Goal: Navigation & Orientation: Find specific page/section

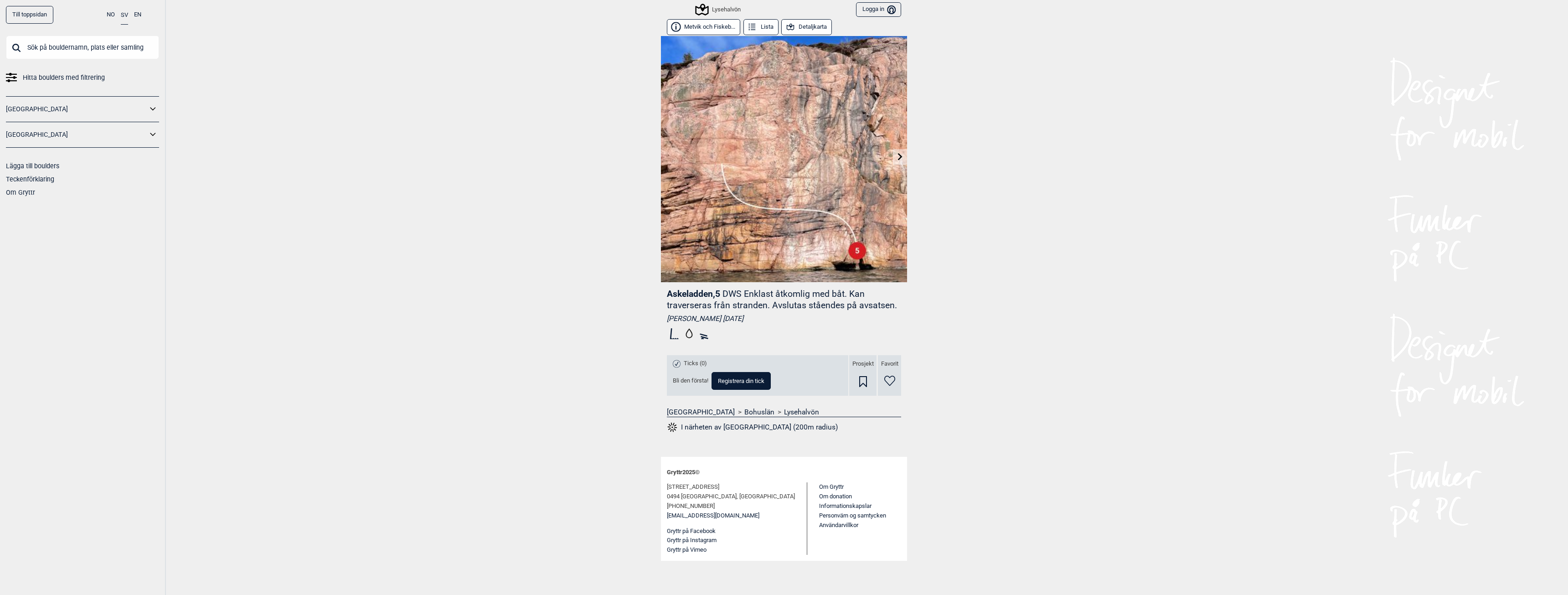
click at [23, 17] on link "Till toppsidan" at bounding box center [30, 15] width 47 height 18
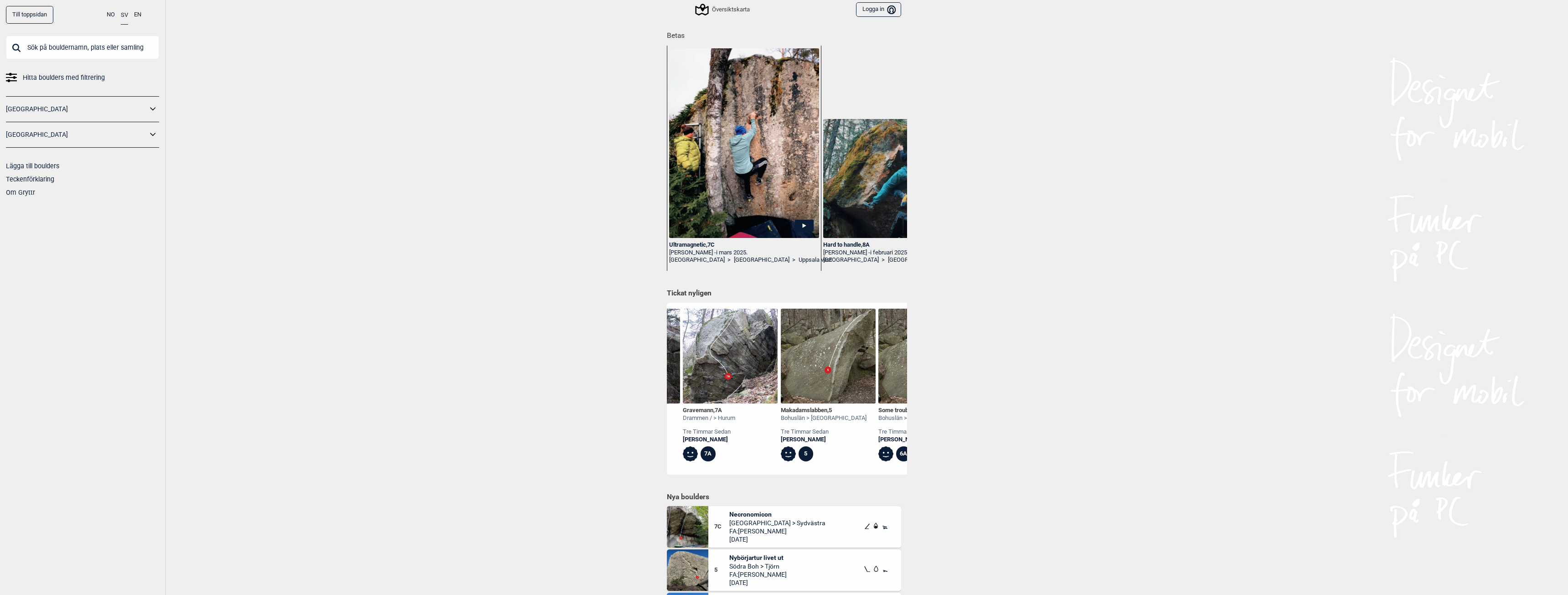
scroll to position [0, 275]
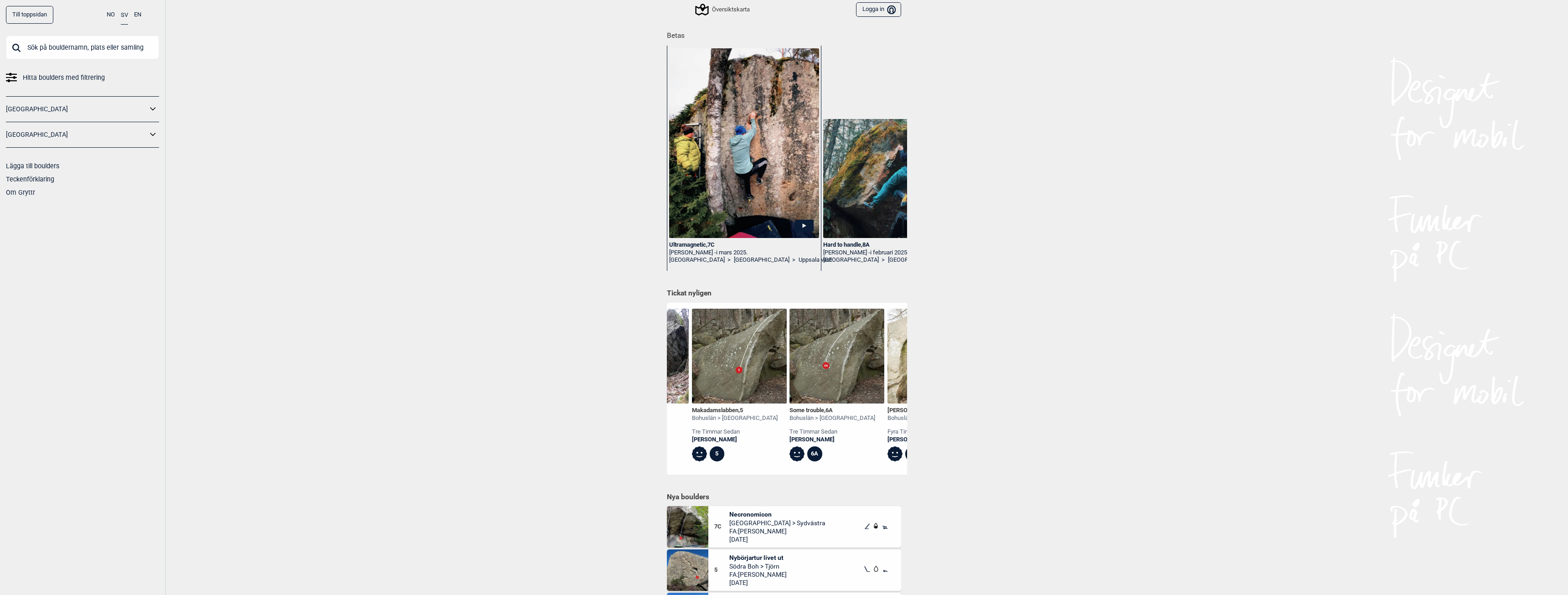
click at [737, 351] on img at bounding box center [740, 356] width 95 height 95
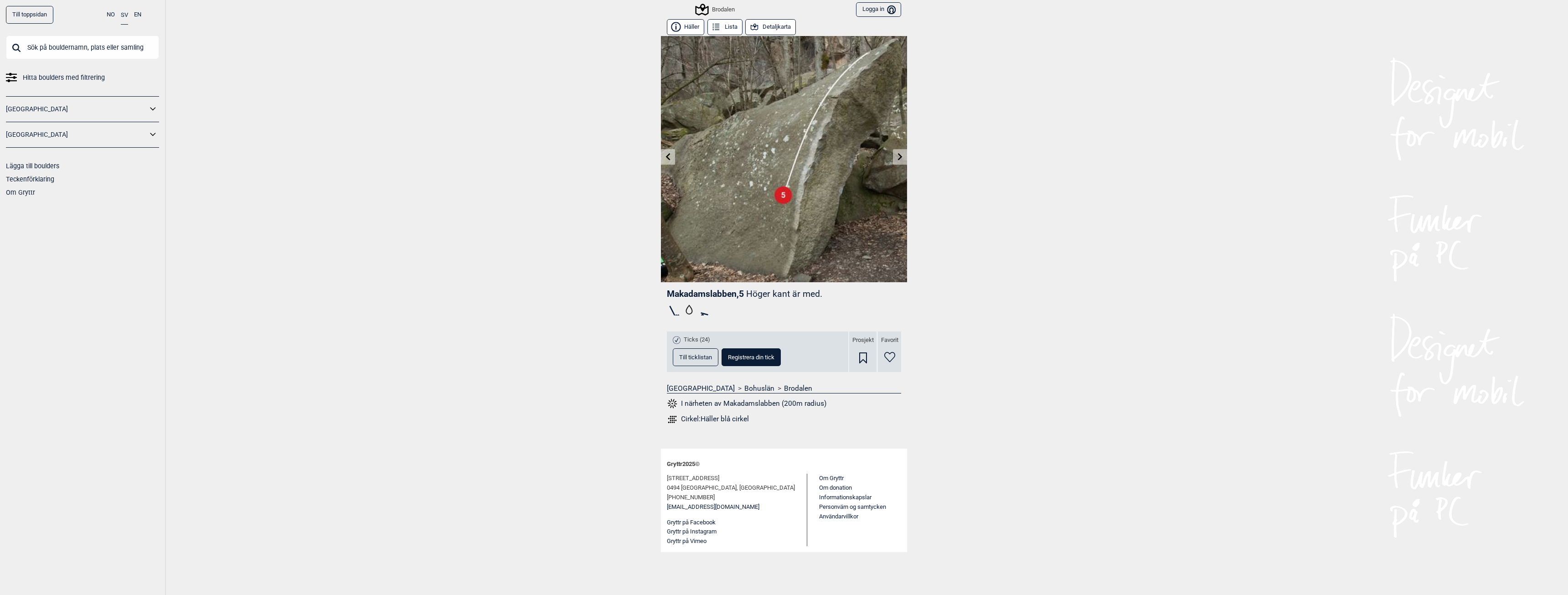
click at [901, 158] on icon at bounding box center [900, 157] width 7 height 7
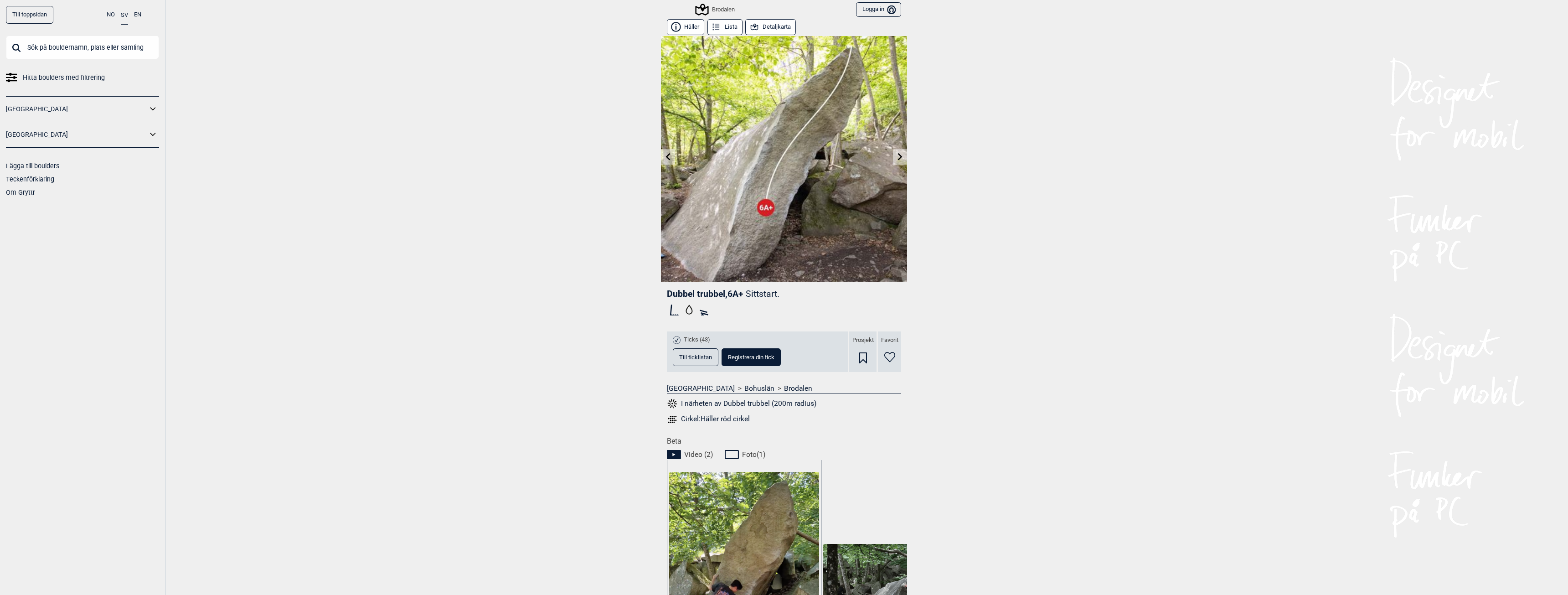
click at [900, 158] on icon at bounding box center [900, 157] width 7 height 7
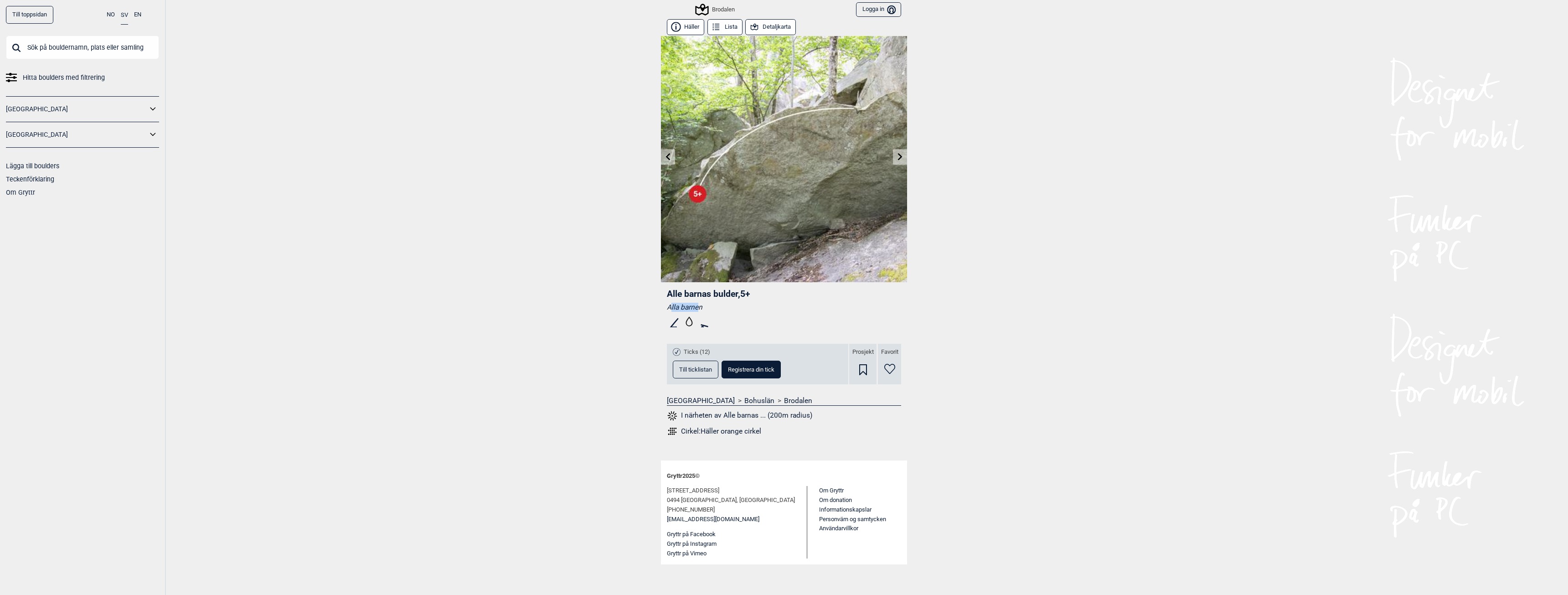
drag, startPoint x: 670, startPoint y: 307, endPoint x: 701, endPoint y: 307, distance: 31.0
click at [700, 308] on div "Alla barnen" at bounding box center [784, 307] width 234 height 9
click at [702, 307] on div "Alla barnen" at bounding box center [784, 307] width 234 height 9
click at [717, 9] on div "Brodalen" at bounding box center [715, 10] width 38 height 11
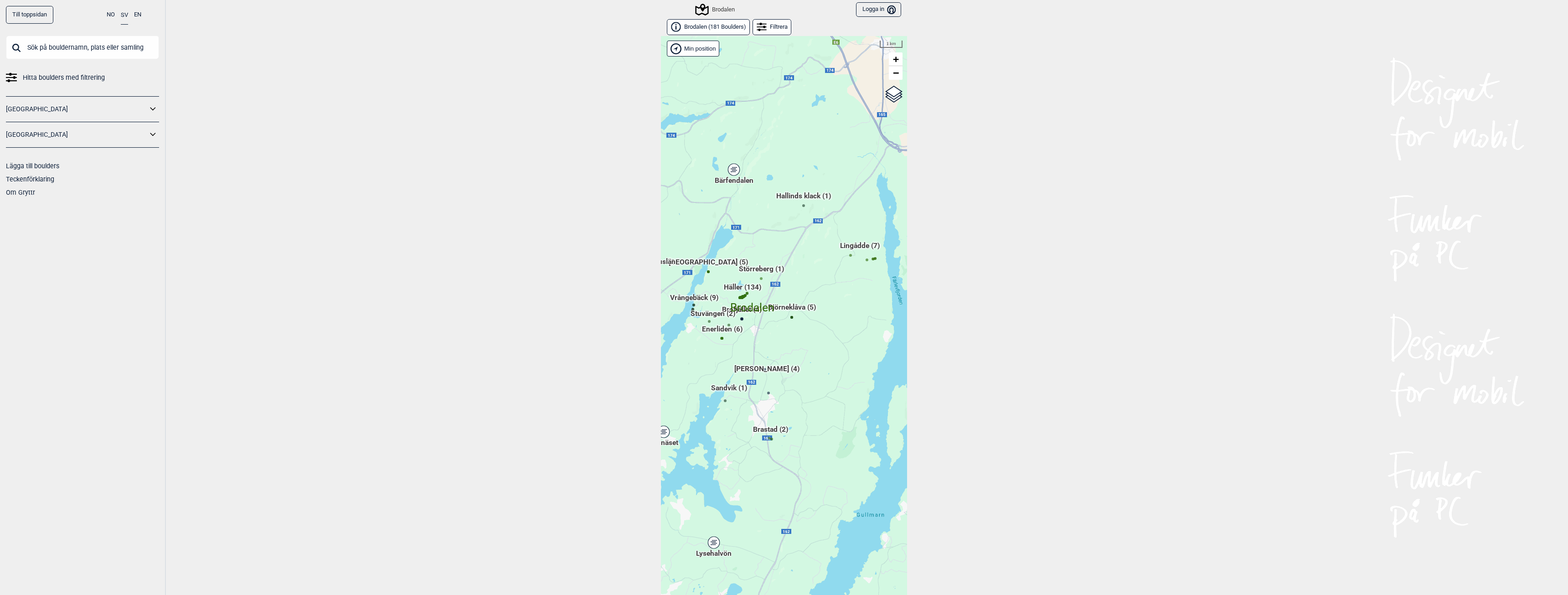
scroll to position [14, 0]
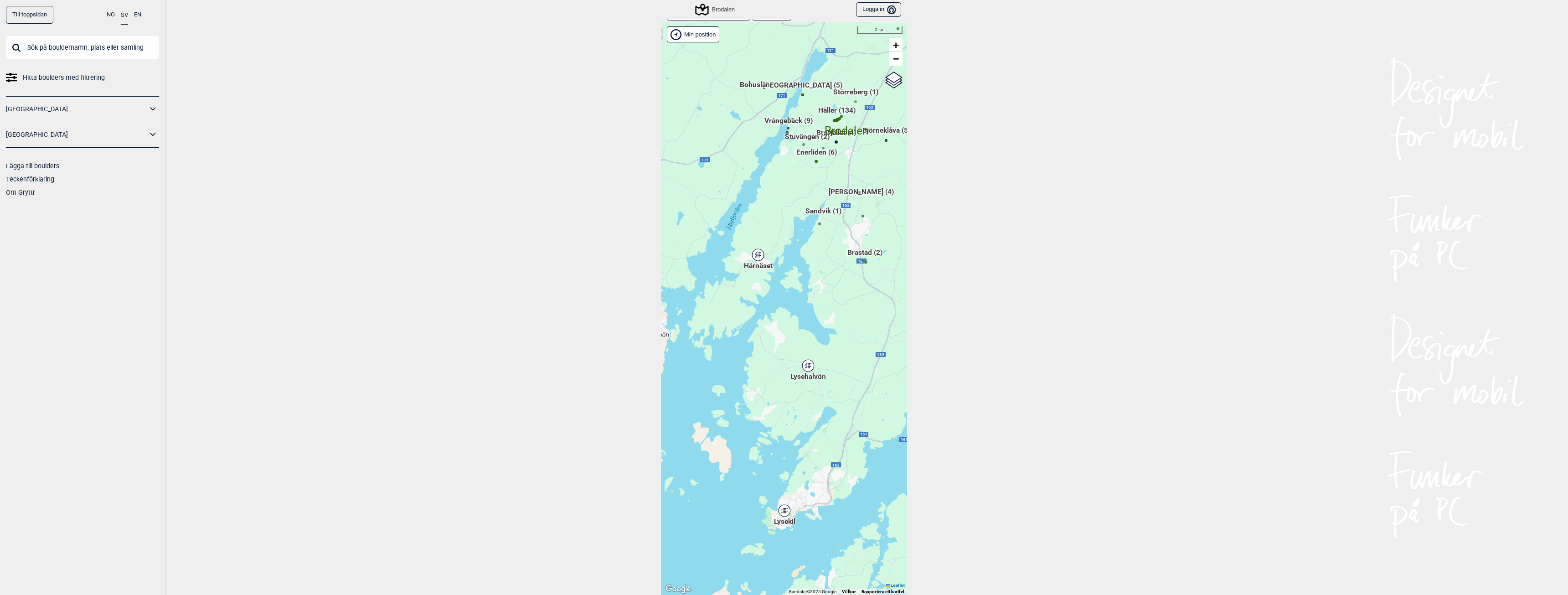
drag, startPoint x: 720, startPoint y: 437, endPoint x: 814, endPoint y: 274, distance: 188.2
click at [814, 274] on div "Hallingdal Gol Ål Stange Kolomoen [GEOGRAPHIC_DATA] [GEOGRAPHIC_DATA][PERSON_NA…" at bounding box center [784, 308] width 246 height 573
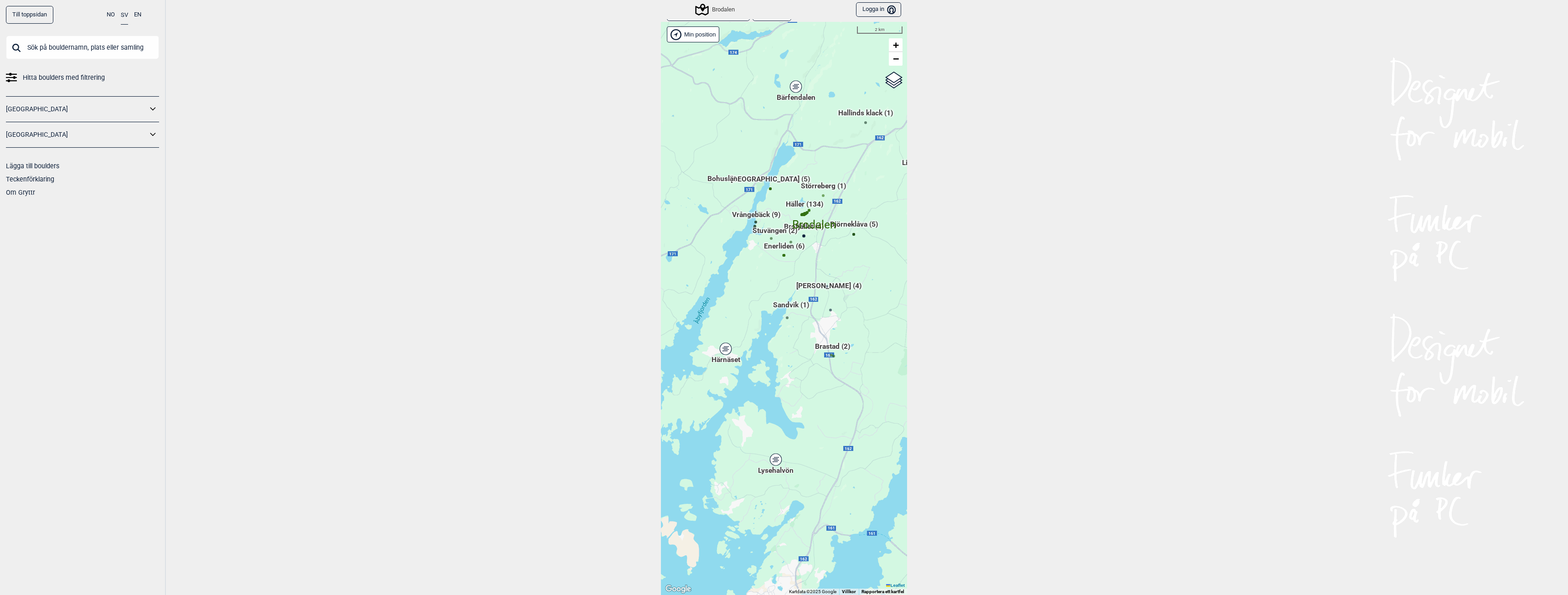
drag, startPoint x: 825, startPoint y: 256, endPoint x: 793, endPoint y: 350, distance: 99.3
click at [793, 350] on div "Hallingdal Gol Ål Stange Kolomoen [GEOGRAPHIC_DATA] [GEOGRAPHIC_DATA][PERSON_NA…" at bounding box center [784, 308] width 246 height 573
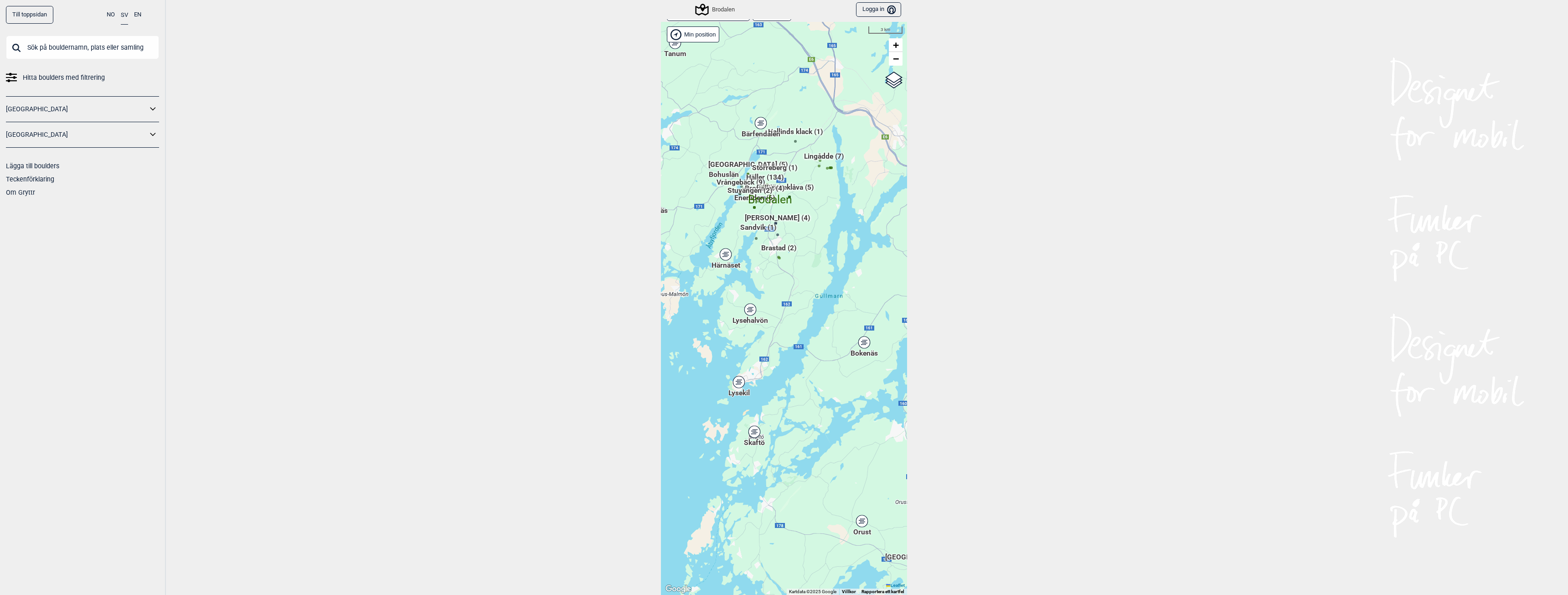
drag, startPoint x: 820, startPoint y: 365, endPoint x: 766, endPoint y: 287, distance: 94.9
click at [767, 289] on div "Hallingdal Gol Ål Stange Kolomoen [GEOGRAPHIC_DATA] [GEOGRAPHIC_DATA][PERSON_NA…" at bounding box center [784, 308] width 246 height 573
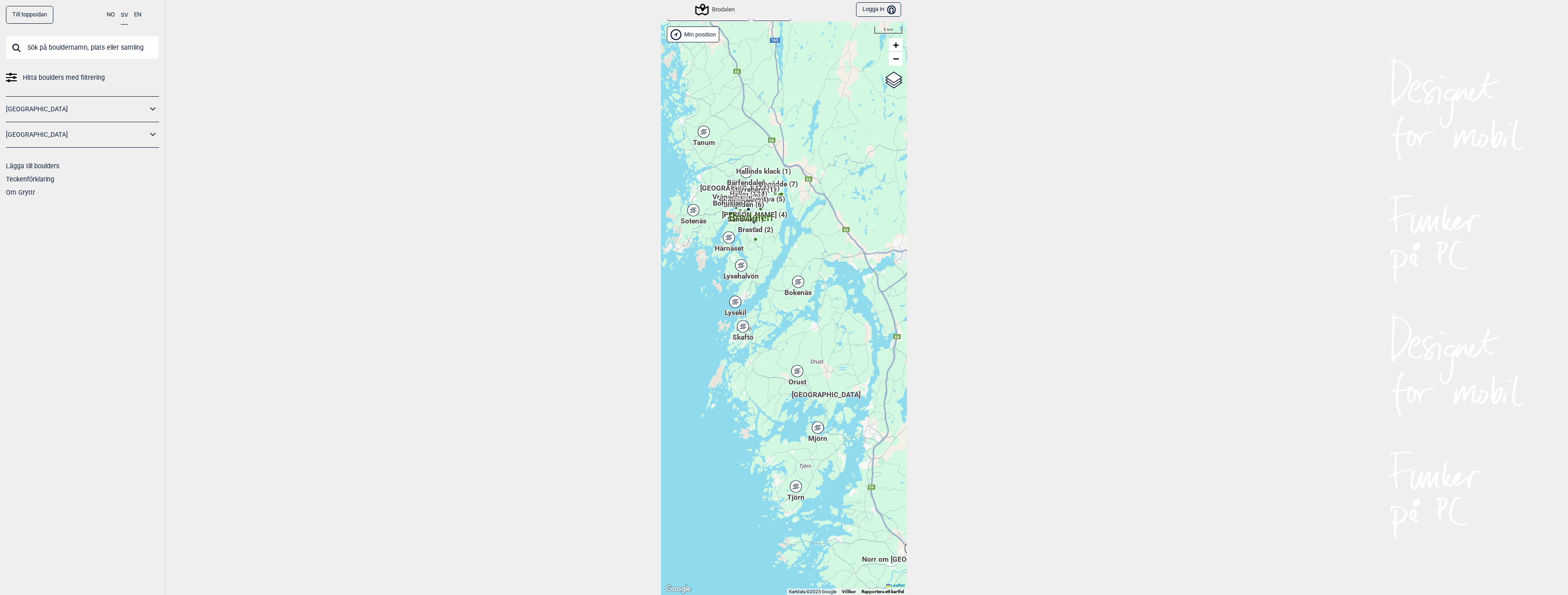
click at [714, 7] on div "Brodalen" at bounding box center [715, 10] width 38 height 11
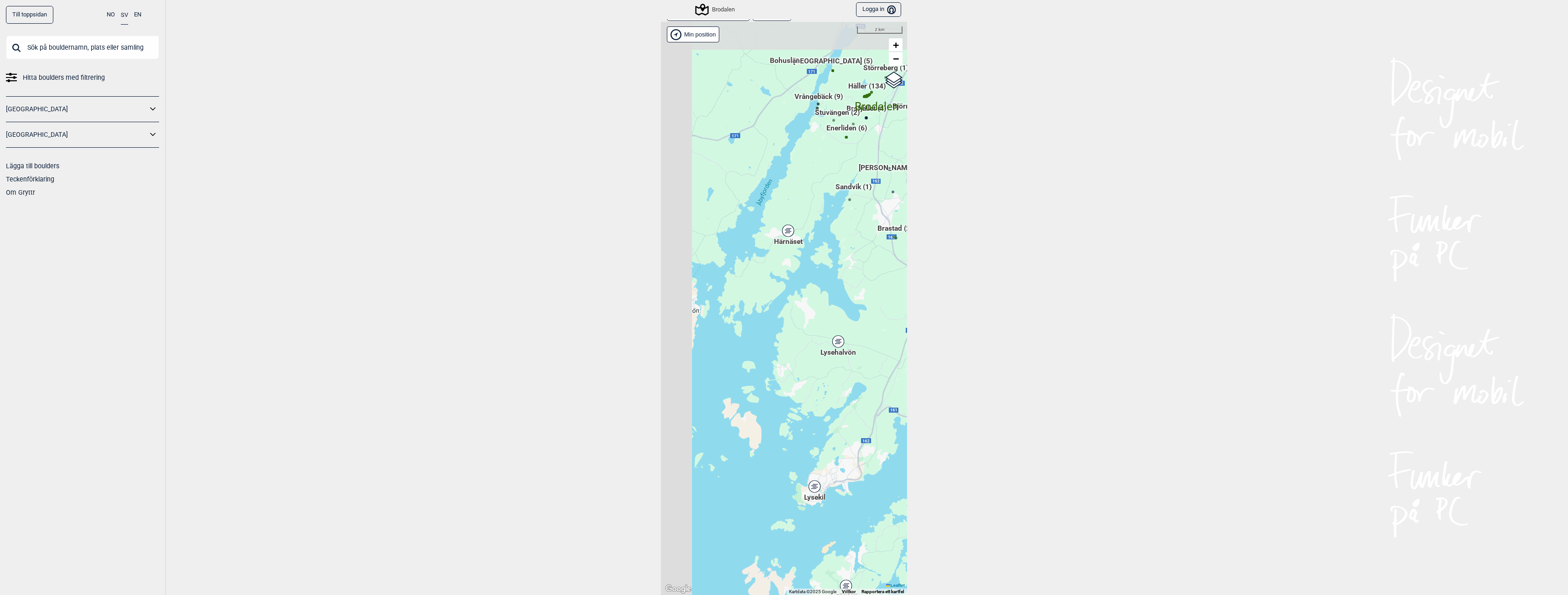
drag, startPoint x: 738, startPoint y: 269, endPoint x: 852, endPoint y: 301, distance: 118.4
click at [852, 301] on div "Hallingdal Gol Ål Stange Kolomoen [GEOGRAPHIC_DATA] [GEOGRAPHIC_DATA][PERSON_NA…" at bounding box center [784, 308] width 246 height 573
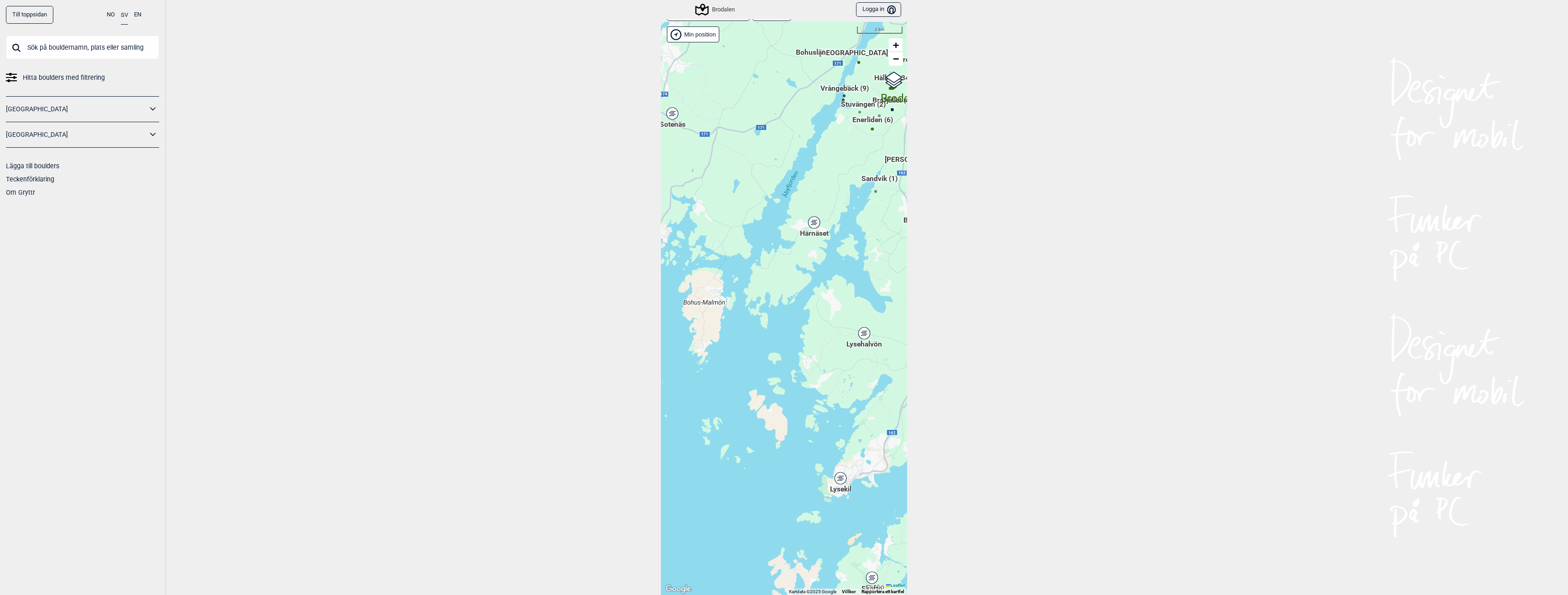
drag, startPoint x: 702, startPoint y: 333, endPoint x: 727, endPoint y: 326, distance: 26.0
click at [727, 326] on div "Hallingdal Gol Ål Stange Kolomoen [GEOGRAPHIC_DATA] [GEOGRAPHIC_DATA][PERSON_NA…" at bounding box center [784, 308] width 246 height 573
click at [710, 315] on div "Hallingdal Gol Ål Stange Kolomoen [GEOGRAPHIC_DATA] [GEOGRAPHIC_DATA][PERSON_NA…" at bounding box center [784, 308] width 246 height 573
click at [726, 340] on div "Hallingdal Gol Ål Stange Kolomoen [GEOGRAPHIC_DATA] [GEOGRAPHIC_DATA][PERSON_NA…" at bounding box center [784, 308] width 246 height 573
click at [859, 328] on icon at bounding box center [865, 333] width 12 height 12
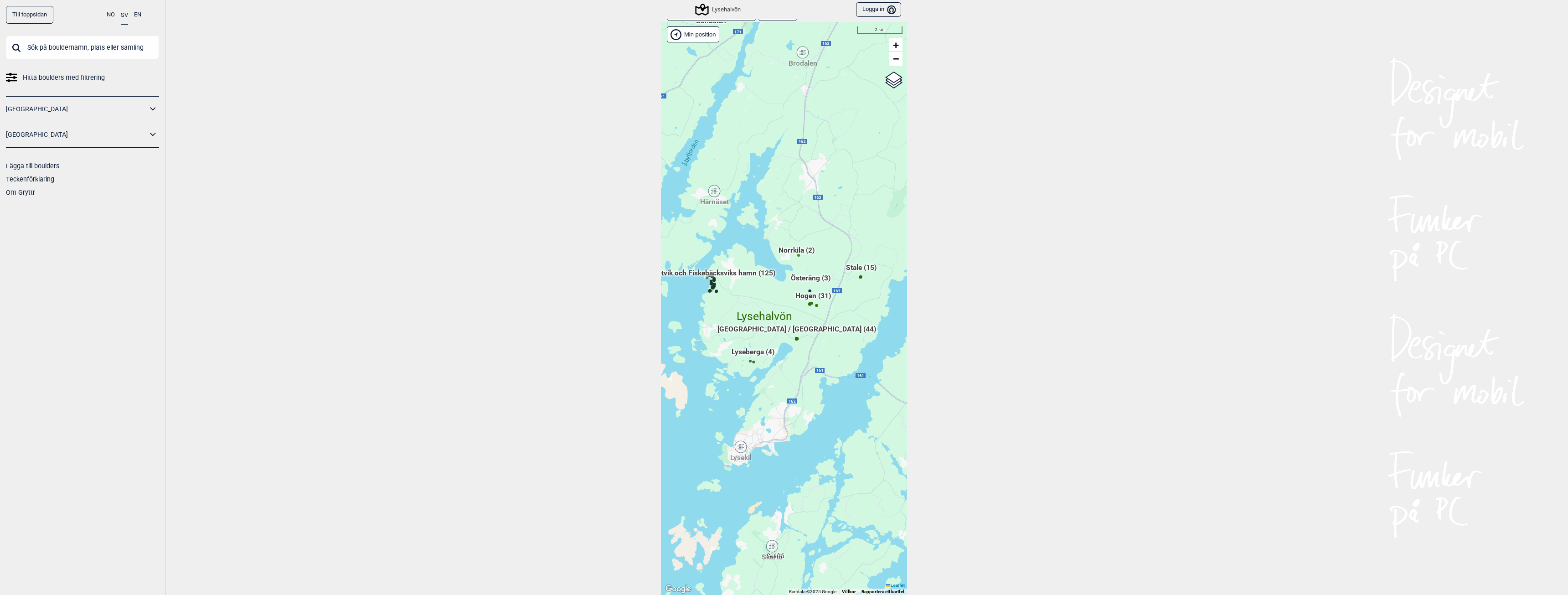
click at [807, 329] on span "[GEOGRAPHIC_DATA] / [GEOGRAPHIC_DATA] (44)" at bounding box center [797, 333] width 159 height 17
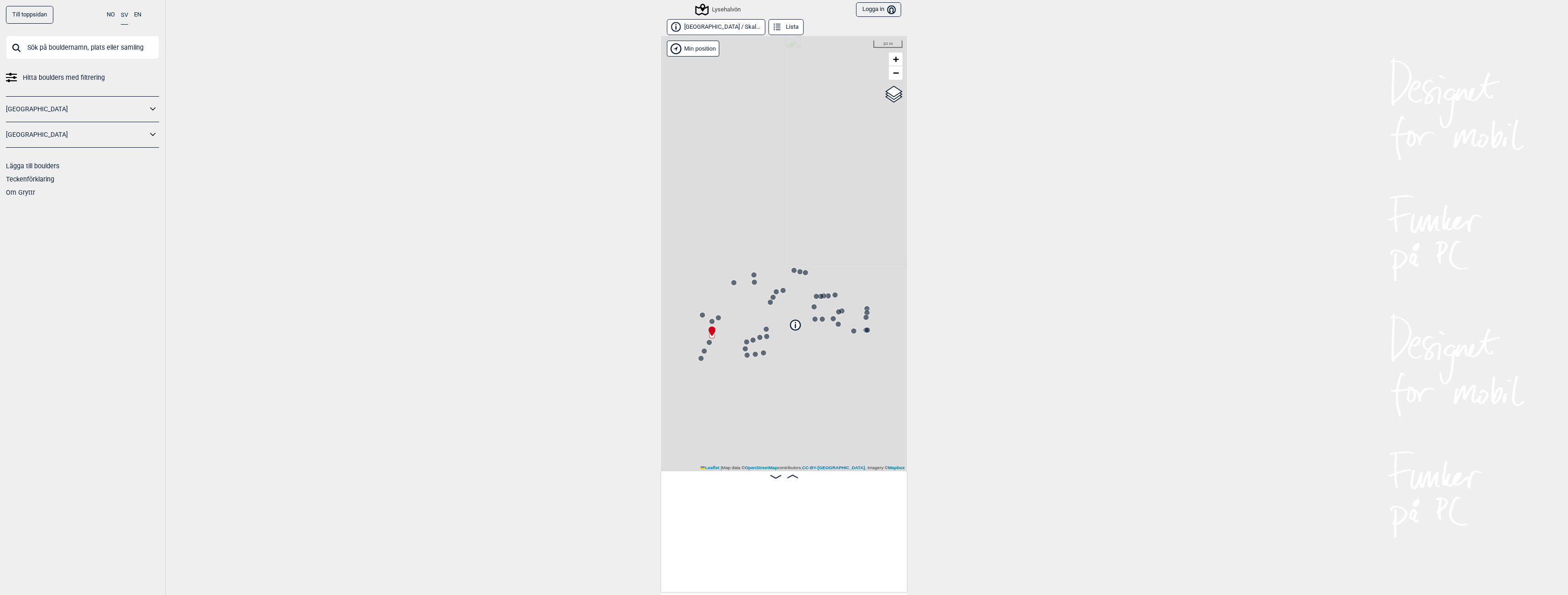
scroll to position [0, 72]
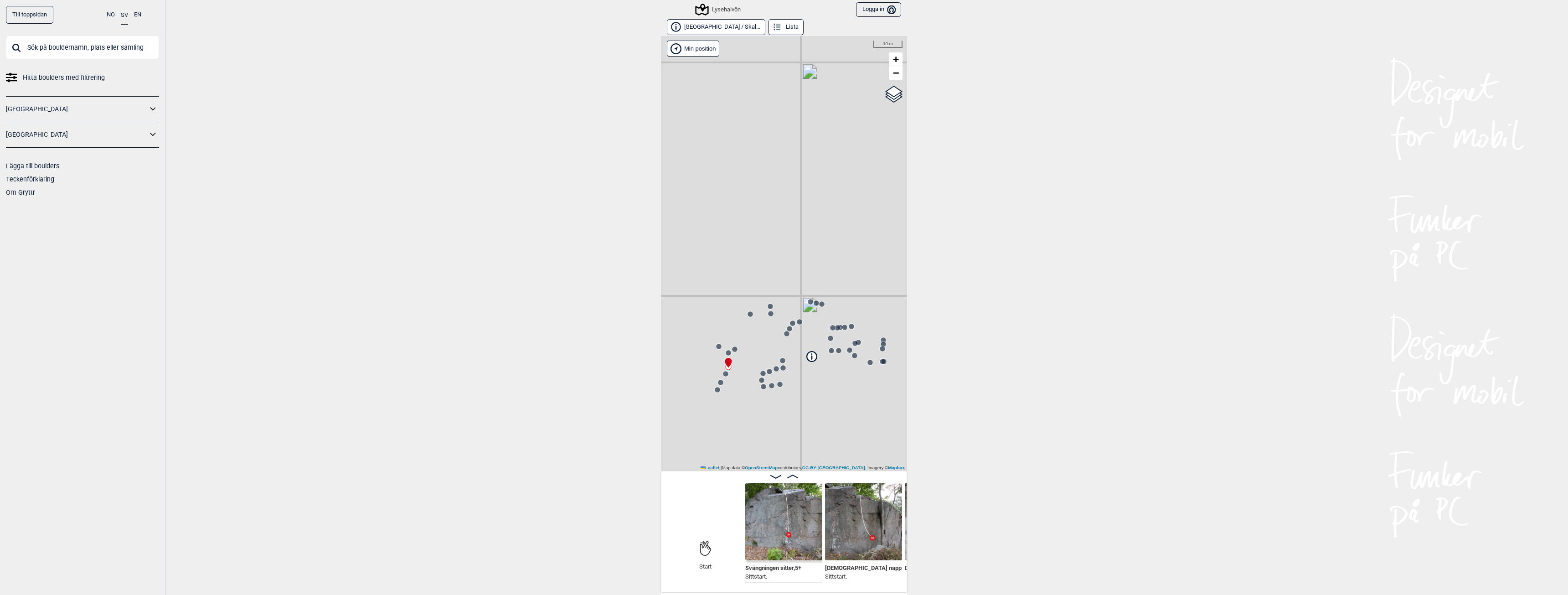
click at [808, 356] on icon at bounding box center [811, 356] width 10 height 10
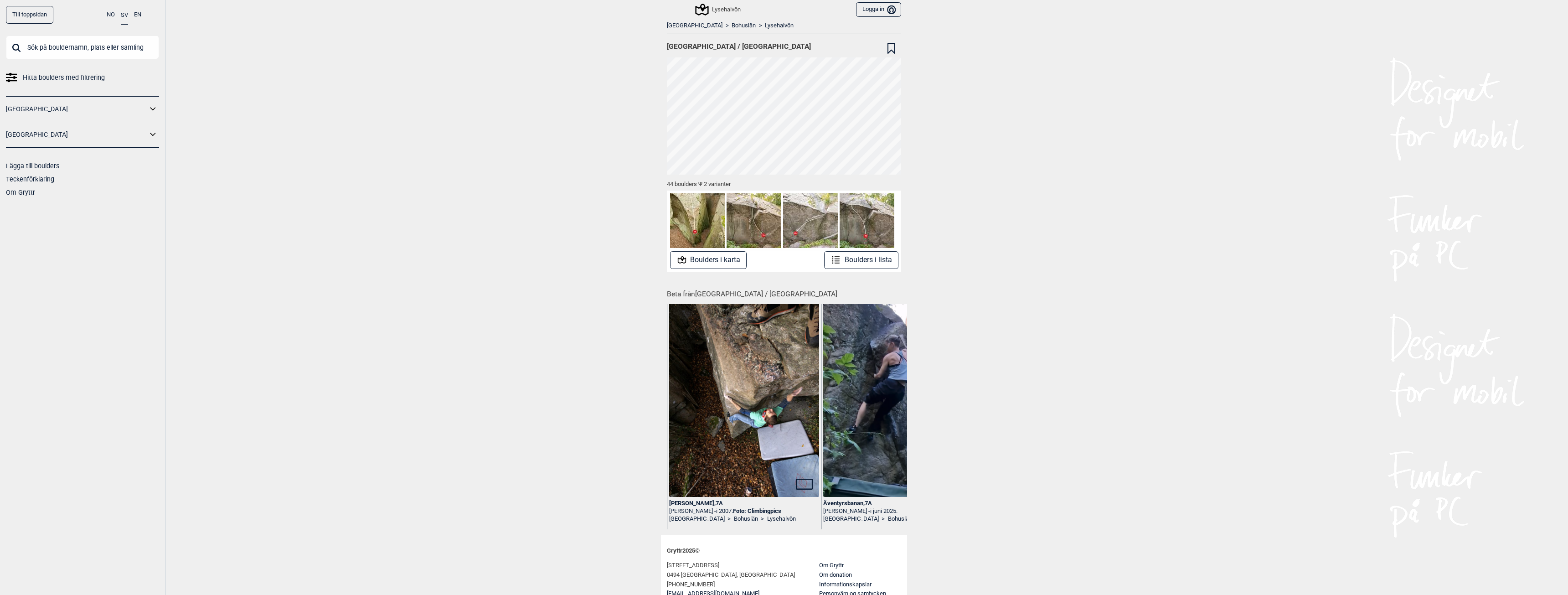
click at [21, 18] on link "Till toppsidan" at bounding box center [30, 15] width 47 height 18
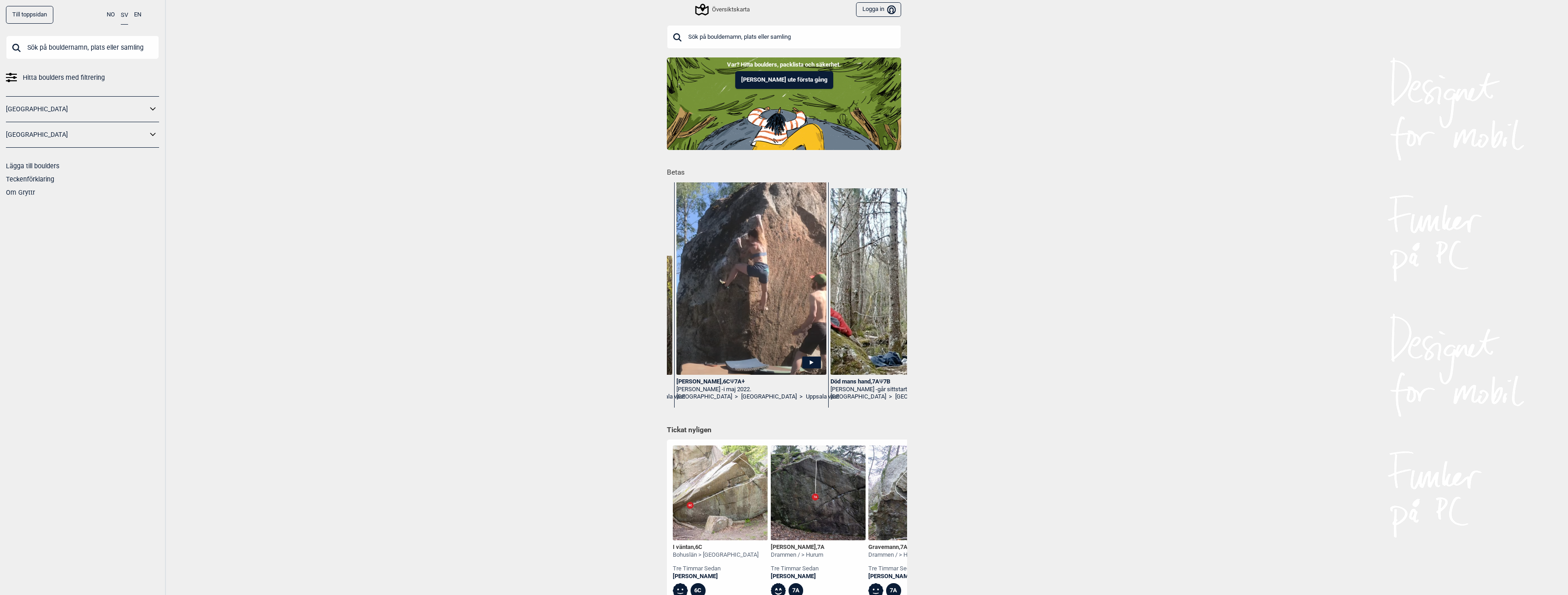
scroll to position [0, 590]
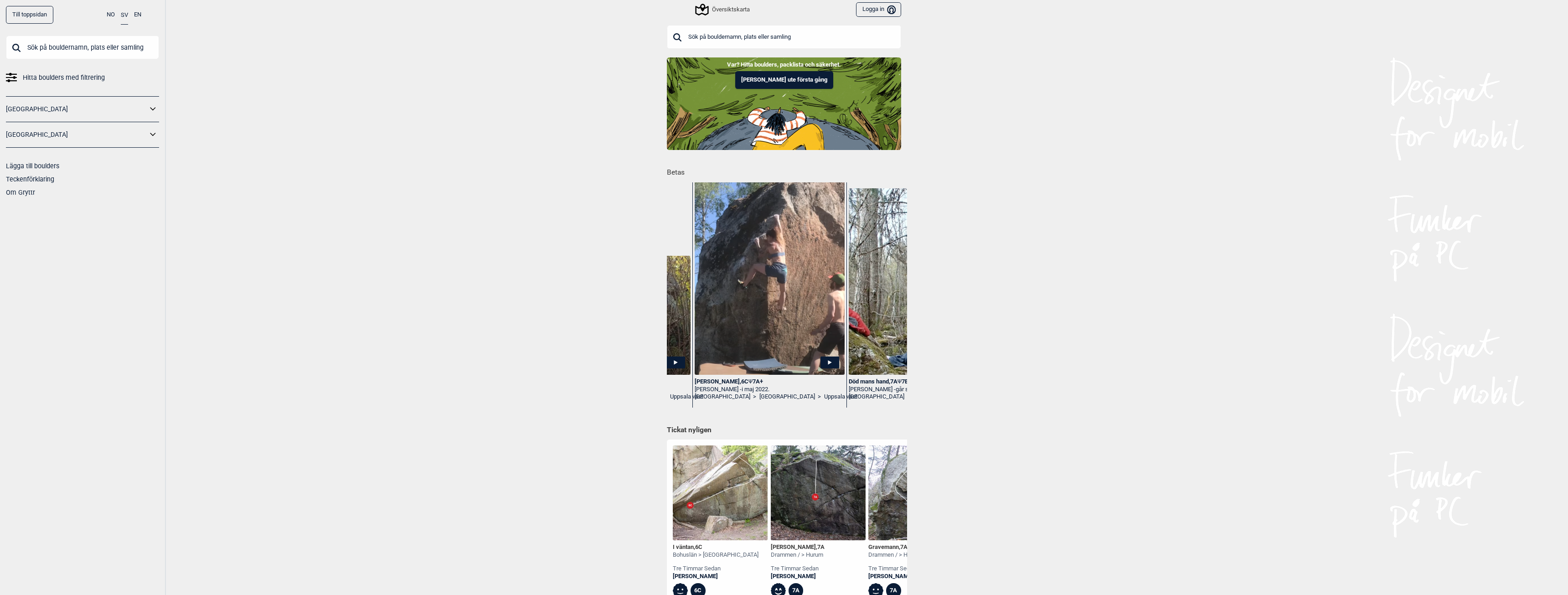
click at [824, 359] on icon at bounding box center [830, 362] width 19 height 12
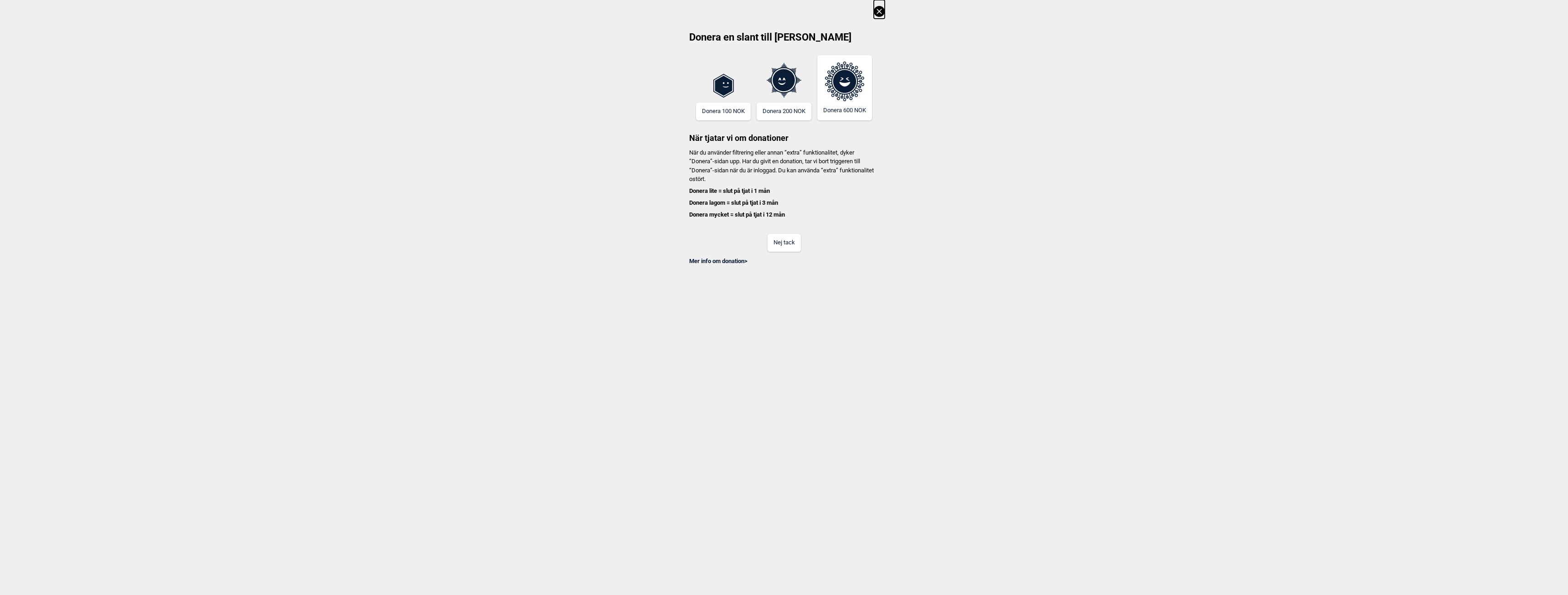
click at [790, 245] on button "Nej tack" at bounding box center [784, 242] width 33 height 18
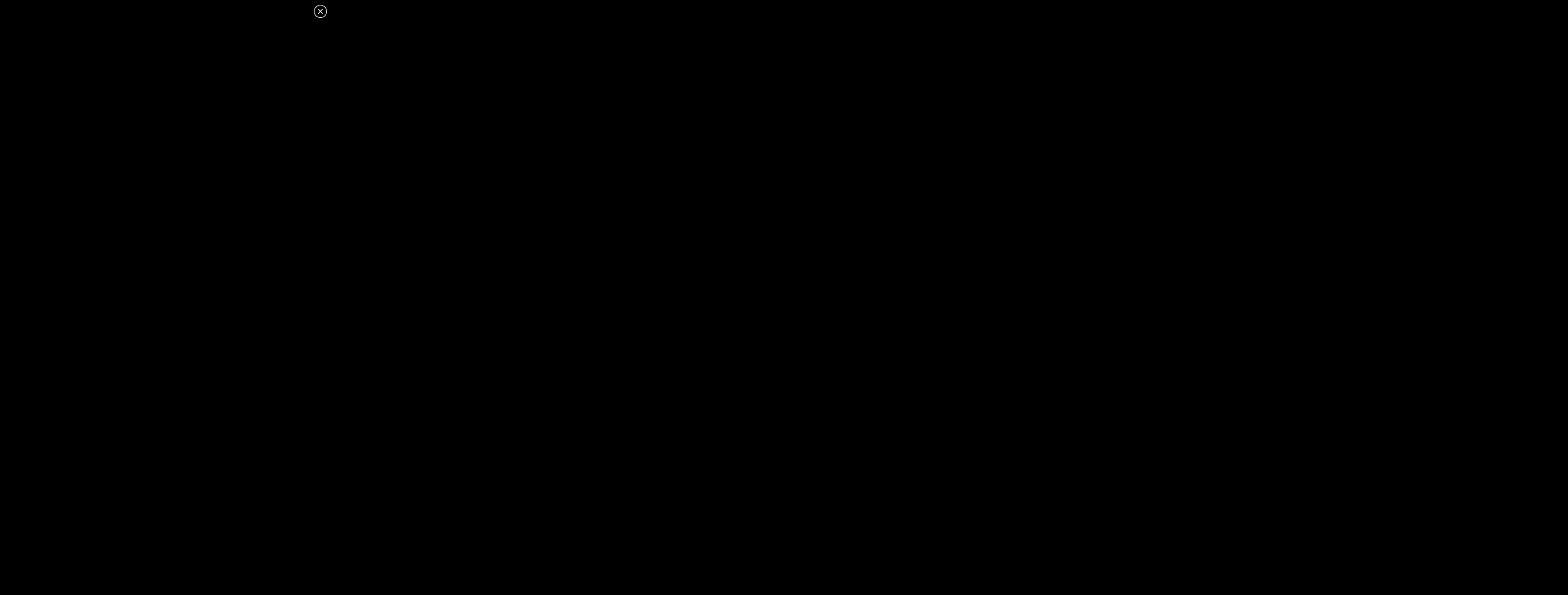
click at [318, 10] on icon at bounding box center [320, 11] width 5 height 5
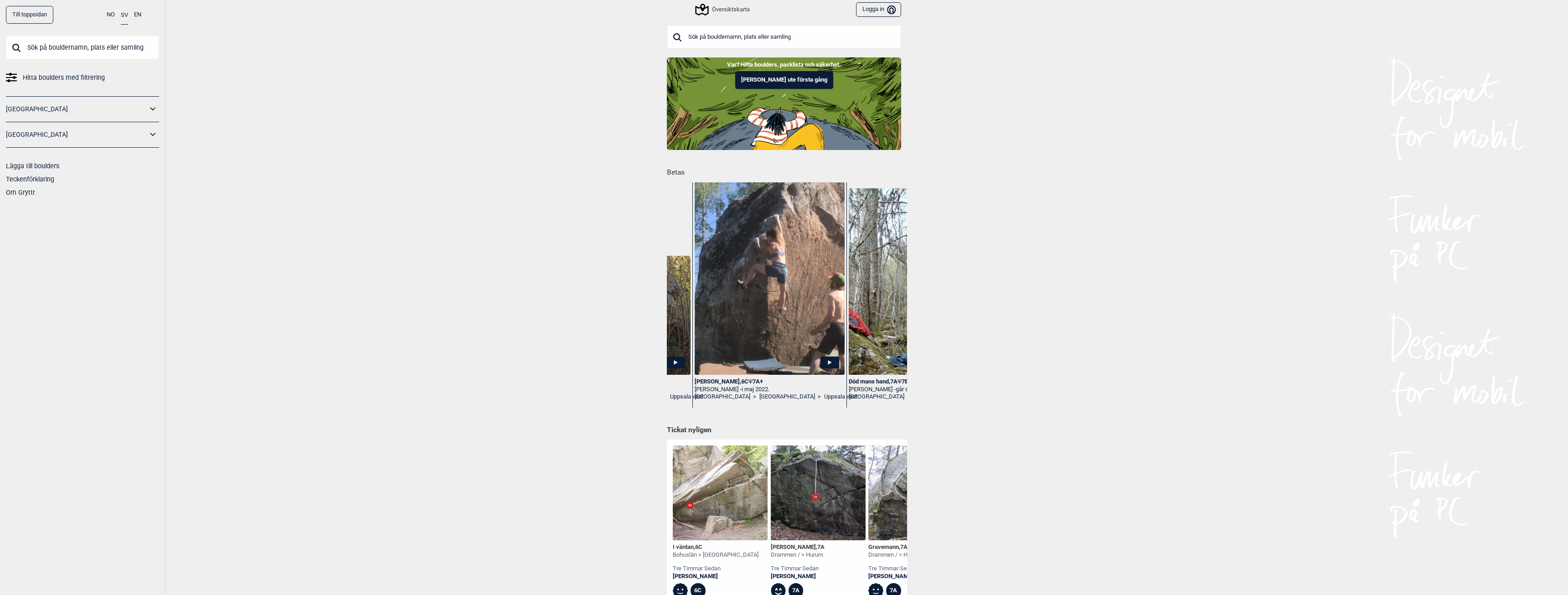
click at [477, 181] on div "Till toppsidan NO SV EN Hitta boulders med filtrering [GEOGRAPHIC_DATA] [GEOGRA…" at bounding box center [784, 297] width 1568 height 595
click at [775, 85] on button "[PERSON_NAME] ute första gång" at bounding box center [784, 80] width 98 height 18
